Goal: Transaction & Acquisition: Purchase product/service

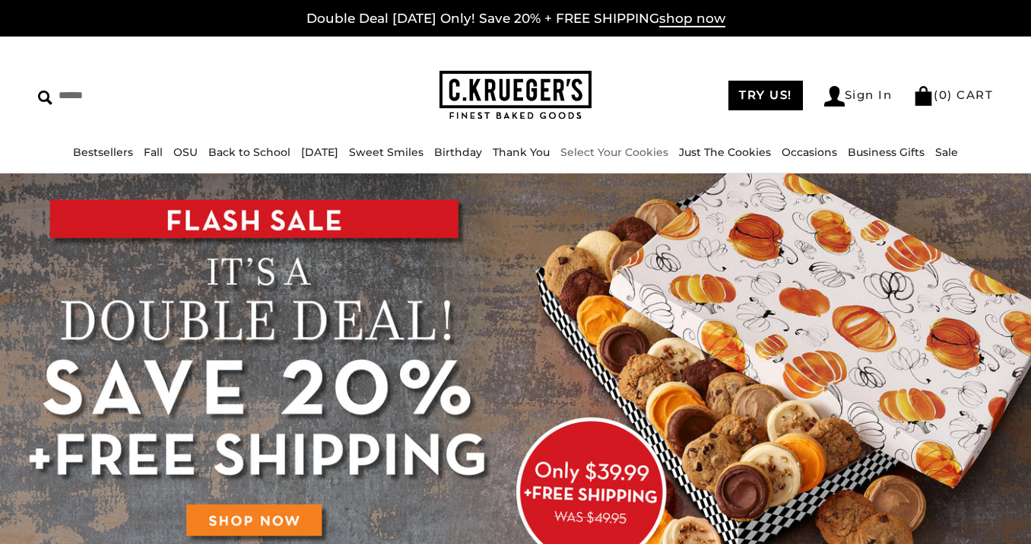
click at [624, 151] on link "Select Your Cookies" at bounding box center [614, 152] width 108 height 14
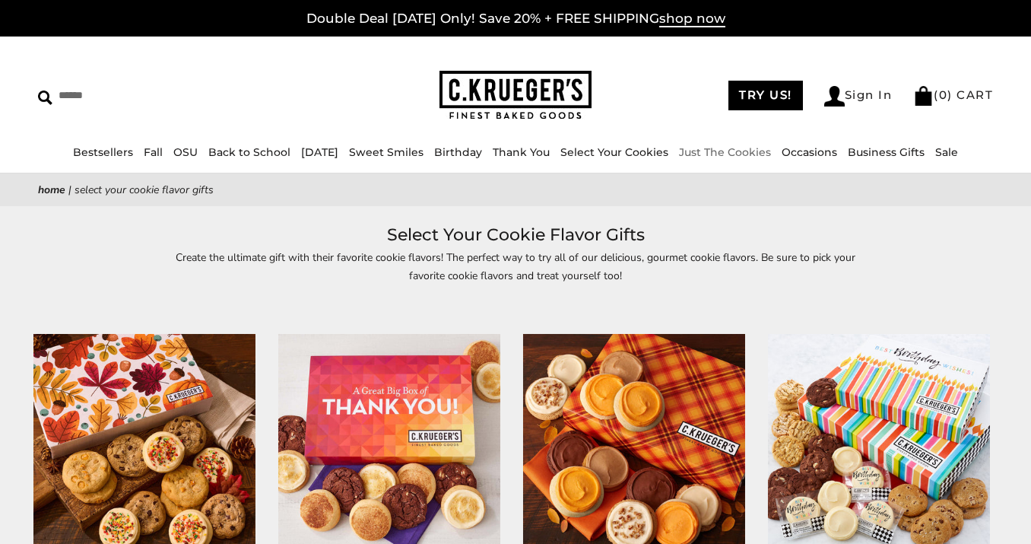
click at [736, 151] on link "Just The Cookies" at bounding box center [725, 152] width 92 height 14
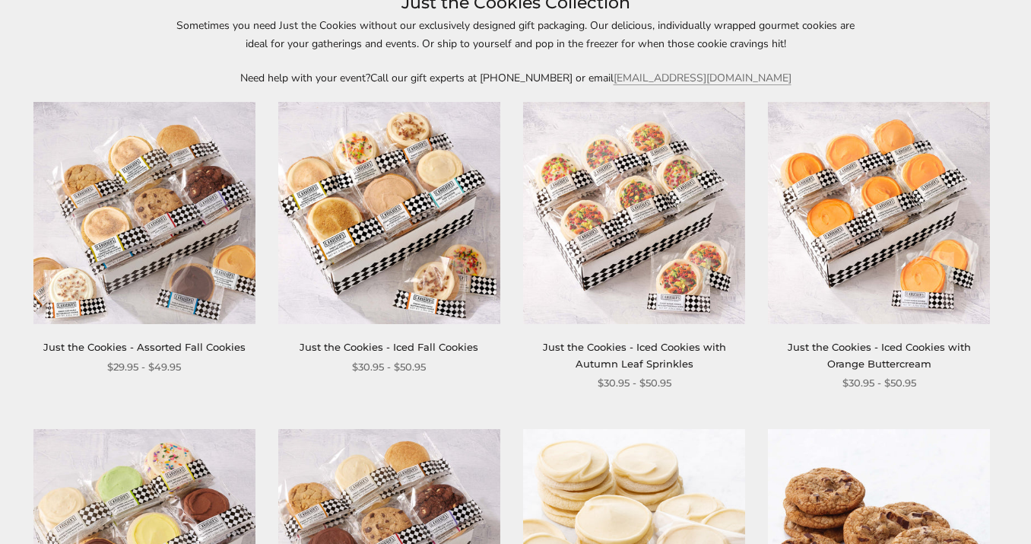
scroll to position [235, 0]
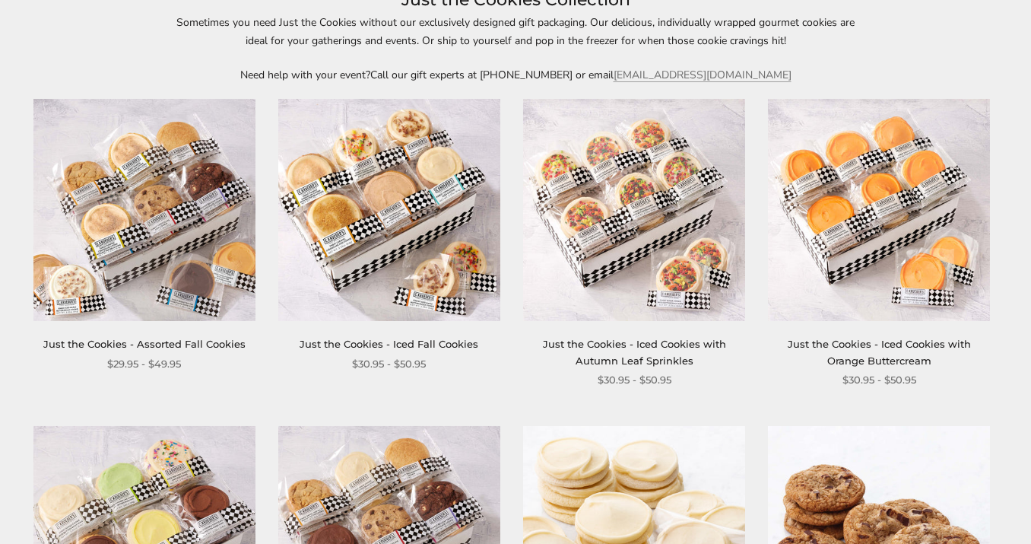
click at [231, 258] on img at bounding box center [144, 210] width 222 height 222
